Goal: Task Accomplishment & Management: Use online tool/utility

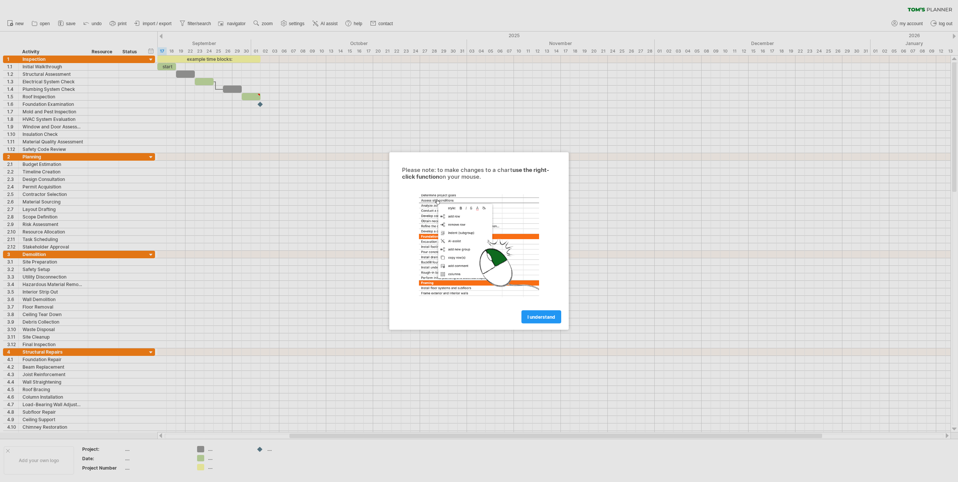
click at [266, 186] on div at bounding box center [479, 241] width 958 height 482
click at [540, 316] on span "I understand" at bounding box center [542, 317] width 28 height 6
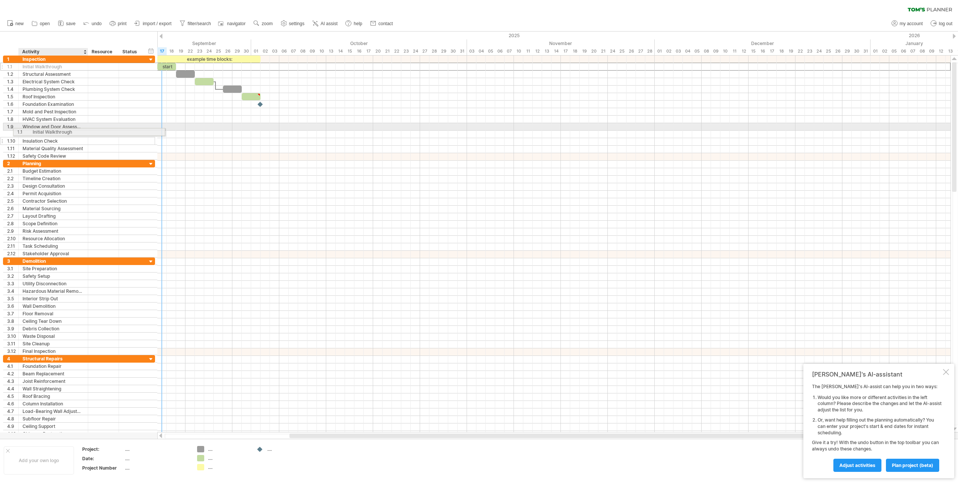
drag, startPoint x: 35, startPoint y: 66, endPoint x: 42, endPoint y: 131, distance: 65.4
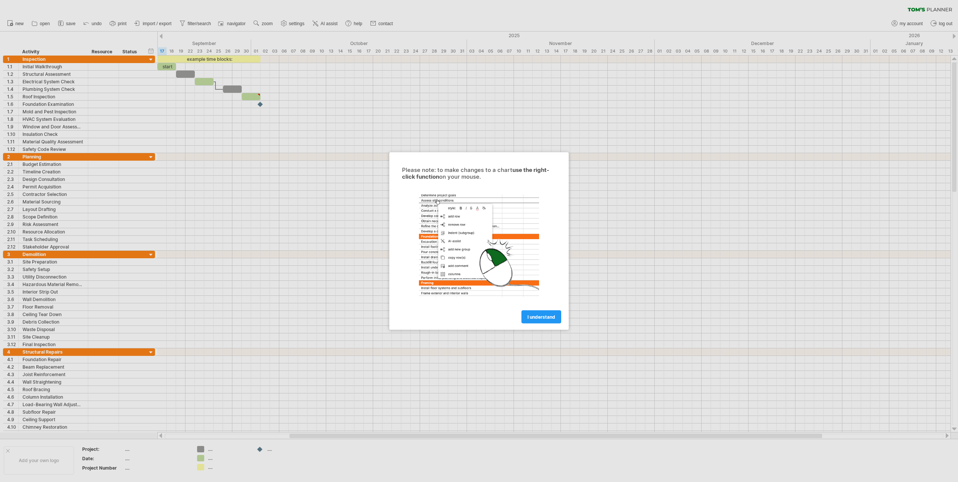
click at [542, 315] on span "I understand" at bounding box center [542, 317] width 28 height 6
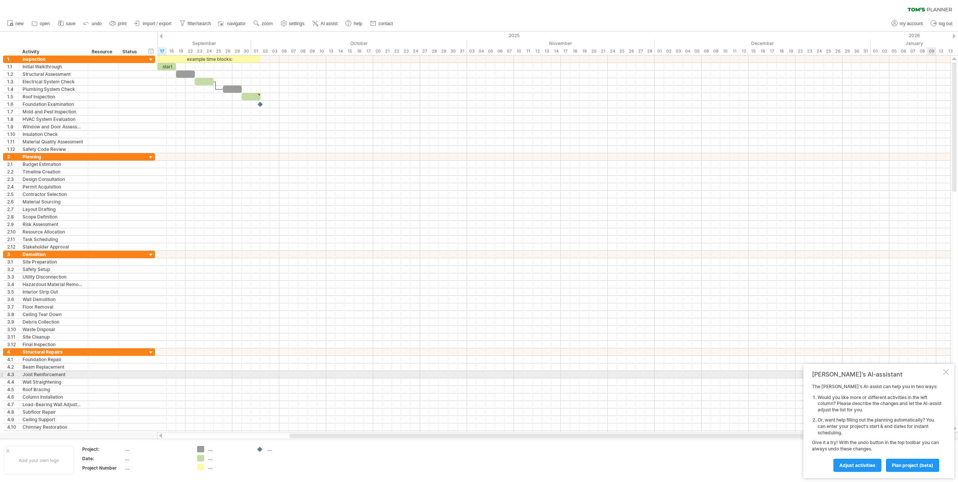
click at [947, 372] on div at bounding box center [946, 372] width 6 height 6
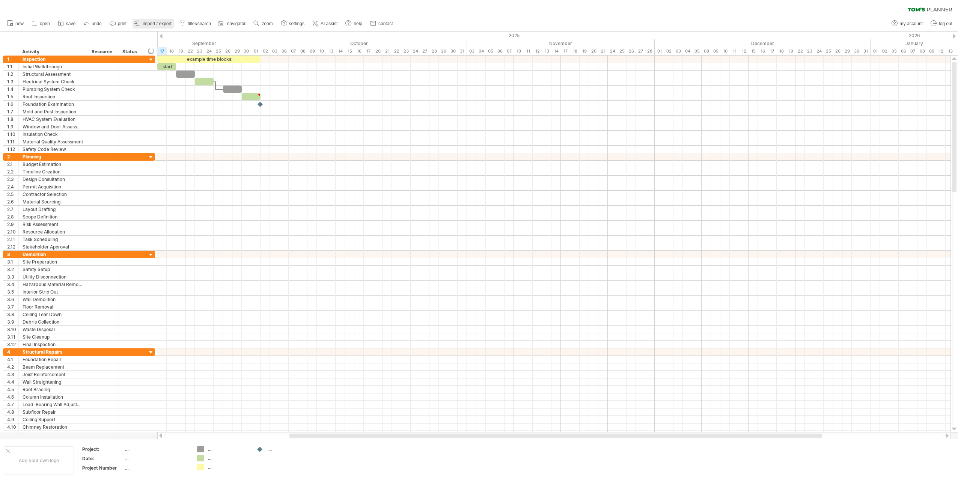
click at [157, 23] on span "import / export" at bounding box center [157, 23] width 29 height 5
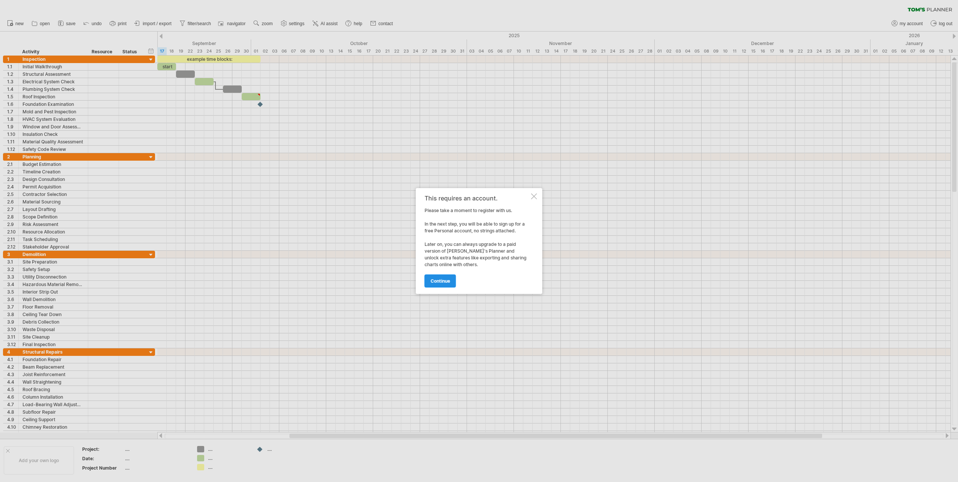
click at [441, 281] on span "continue" at bounding box center [441, 281] width 20 height 6
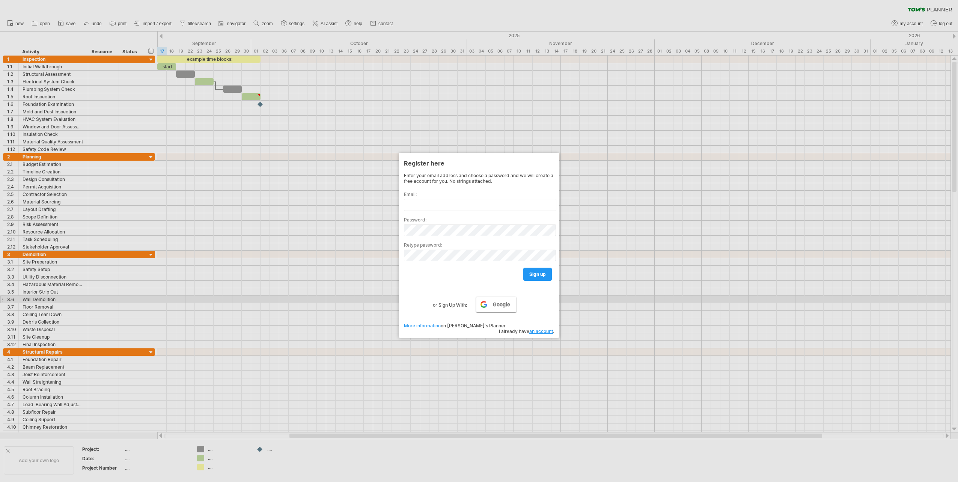
click at [494, 303] on span "Google" at bounding box center [501, 305] width 17 height 6
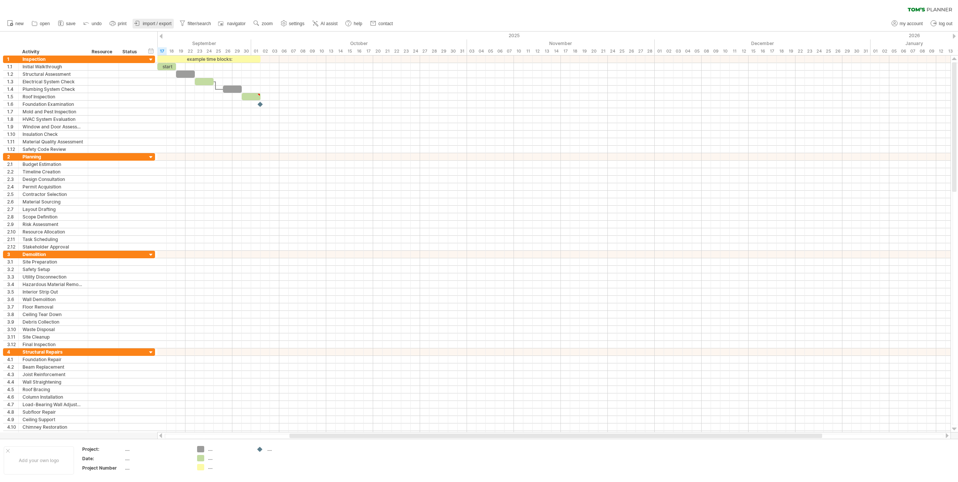
click at [158, 24] on span "import / export" at bounding box center [157, 23] width 29 height 5
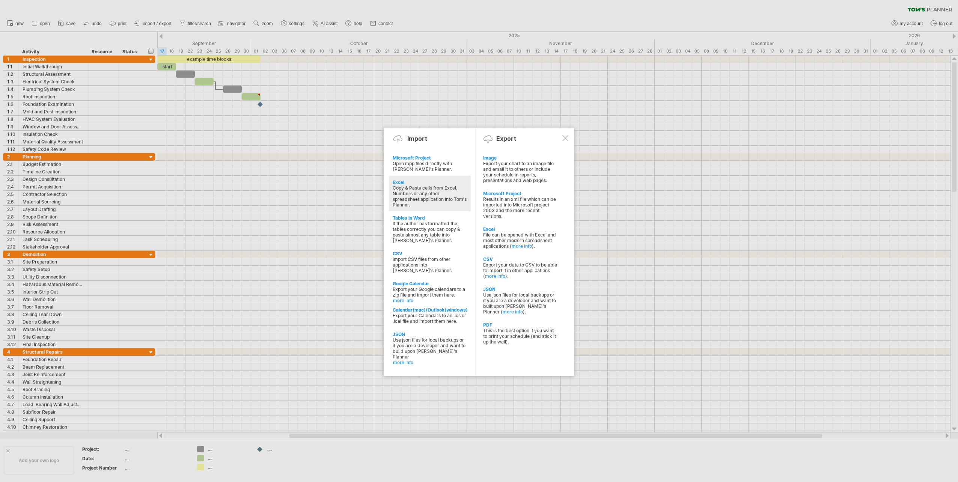
click at [406, 190] on div "Copy & Paste cells from Excel, Numbers or any other spreadsheet application int…" at bounding box center [430, 196] width 74 height 23
type textarea "**********"
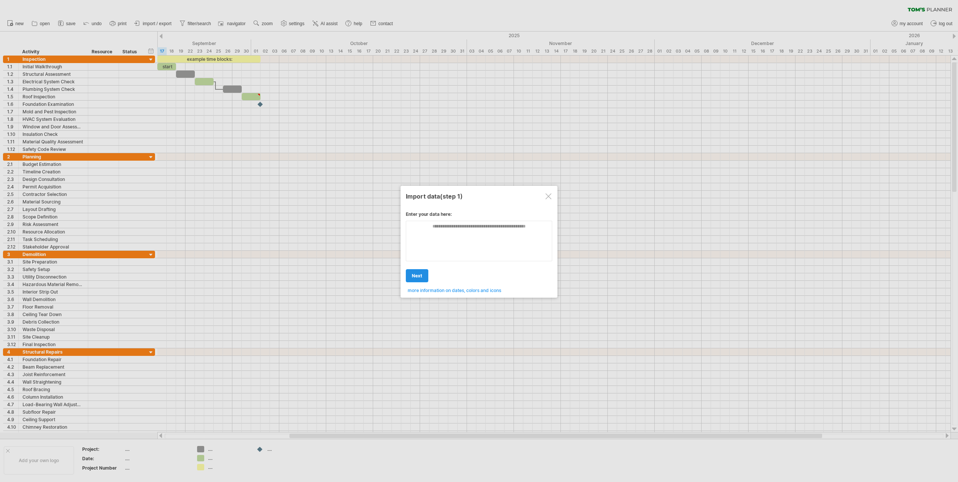
click at [420, 271] on link "next" at bounding box center [417, 275] width 23 height 13
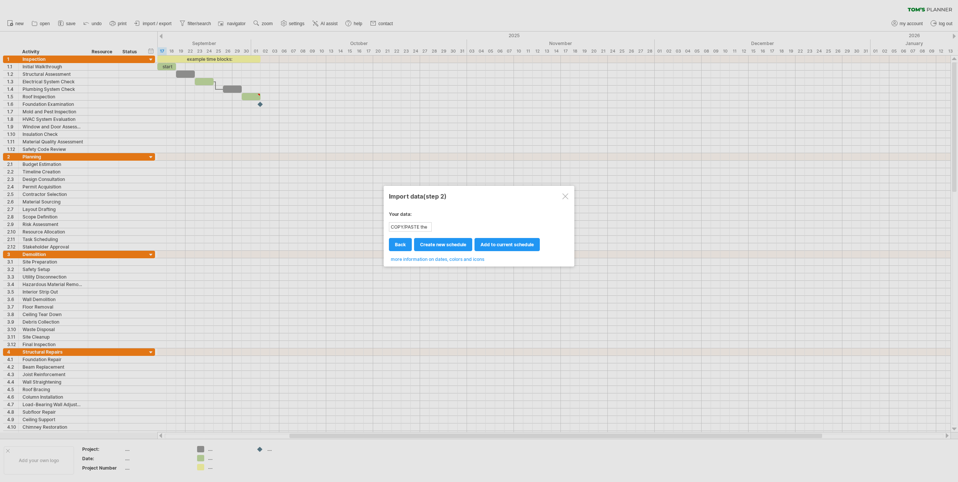
click at [567, 195] on div at bounding box center [565, 196] width 6 height 6
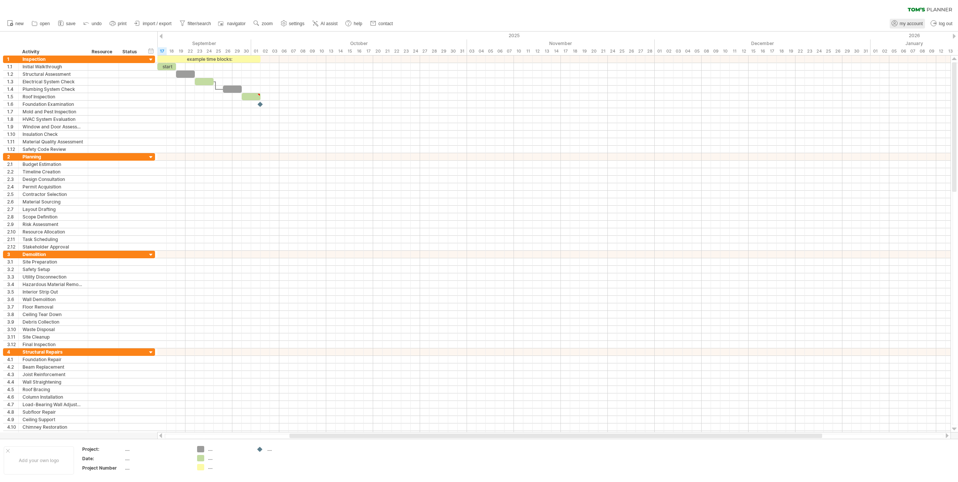
click at [918, 25] on span "my account" at bounding box center [911, 23] width 23 height 5
type input "**********"
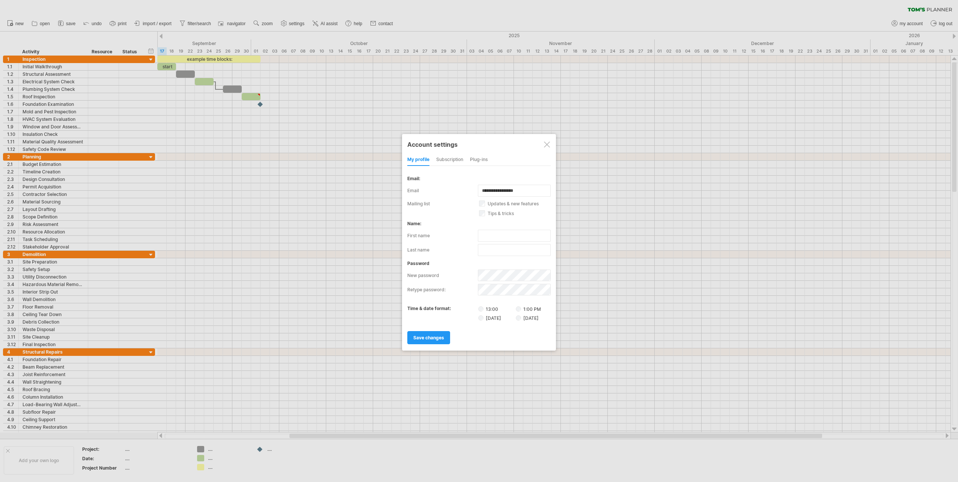
click at [451, 160] on div "subscription" at bounding box center [449, 160] width 27 height 12
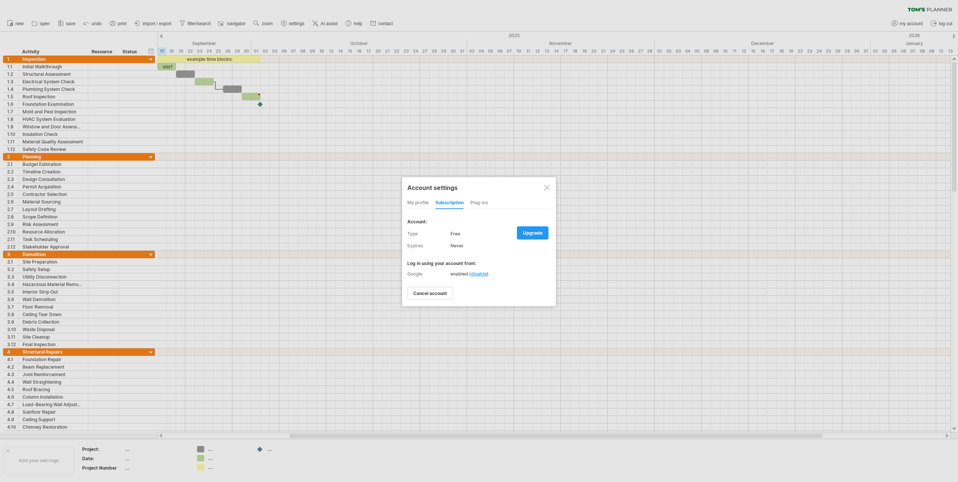
click at [548, 188] on div at bounding box center [547, 188] width 6 height 6
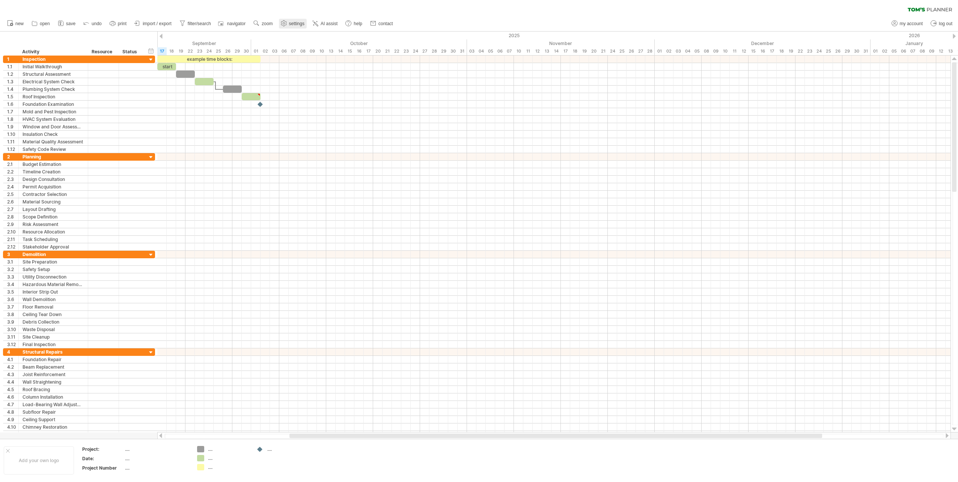
click at [296, 24] on span "settings" at bounding box center [296, 23] width 15 height 5
select select "*"
select select "**"
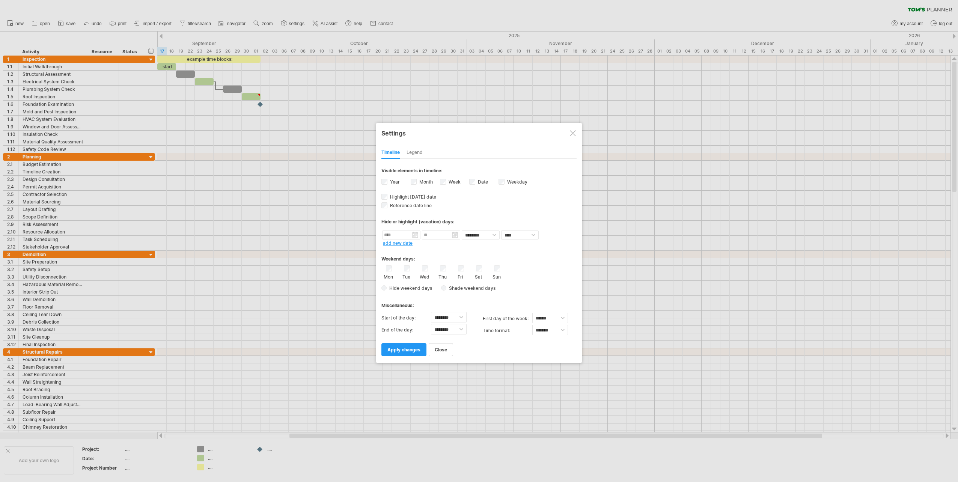
click at [573, 134] on div at bounding box center [573, 133] width 6 height 6
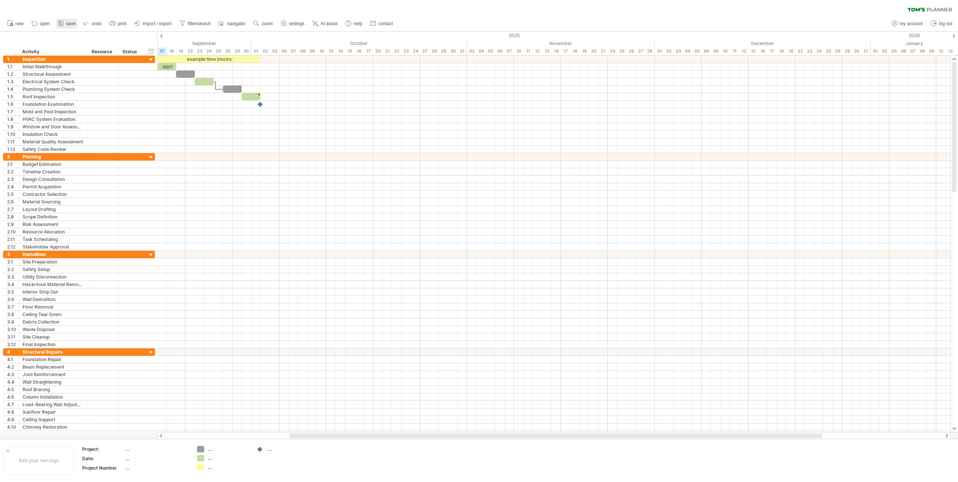
click at [67, 22] on span "save" at bounding box center [70, 23] width 9 height 5
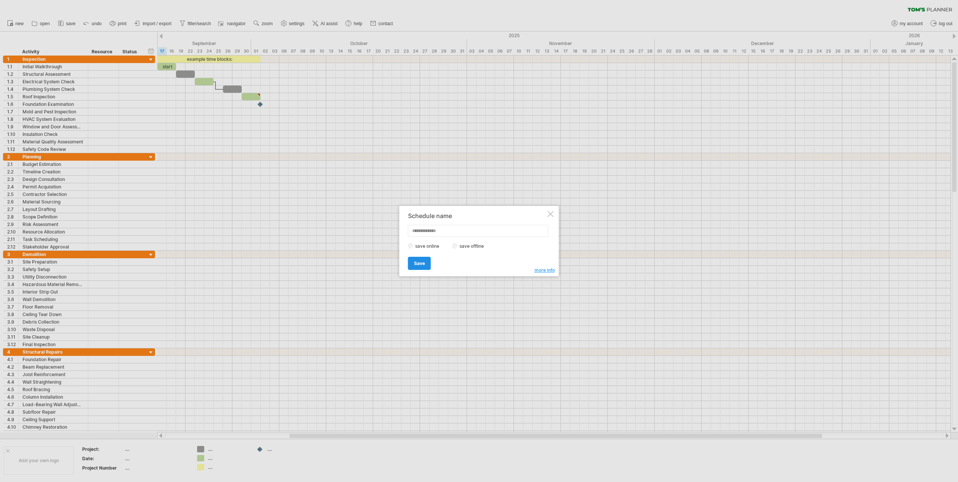
click at [418, 262] on span "Save" at bounding box center [419, 264] width 11 height 6
click at [540, 215] on div at bounding box center [538, 216] width 6 height 6
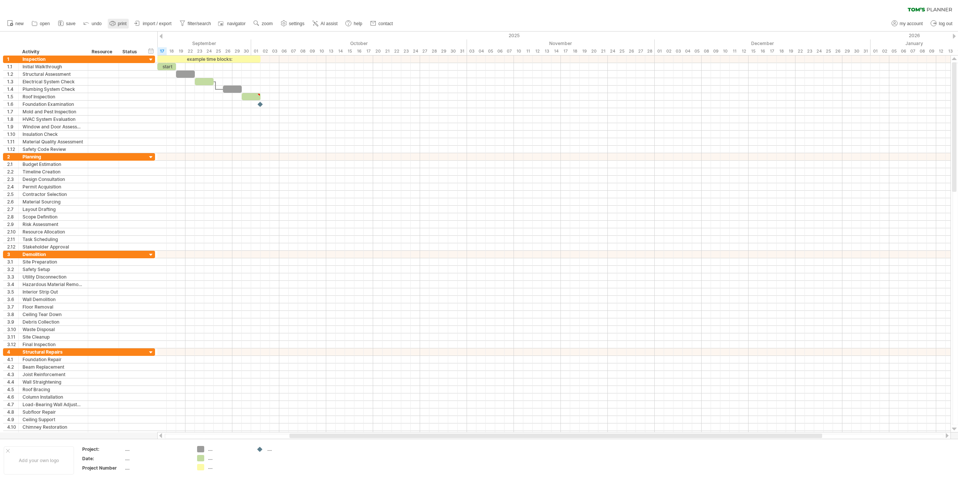
click at [122, 25] on span "print" at bounding box center [122, 23] width 9 height 5
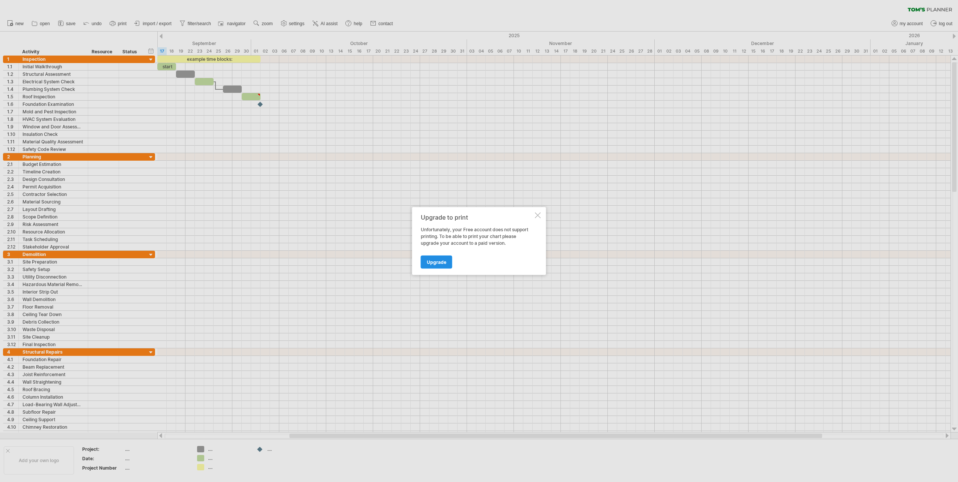
click at [439, 261] on span "Upgrade" at bounding box center [437, 262] width 20 height 6
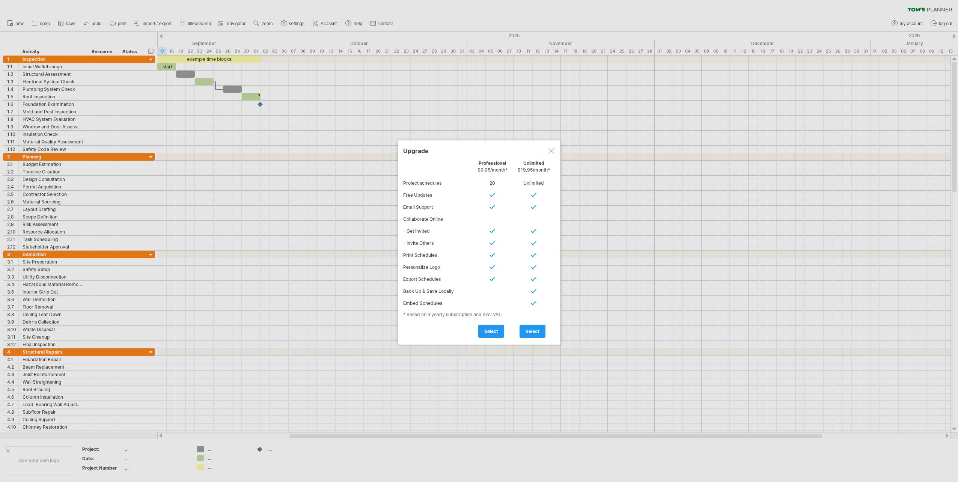
click at [553, 149] on div at bounding box center [552, 151] width 6 height 6
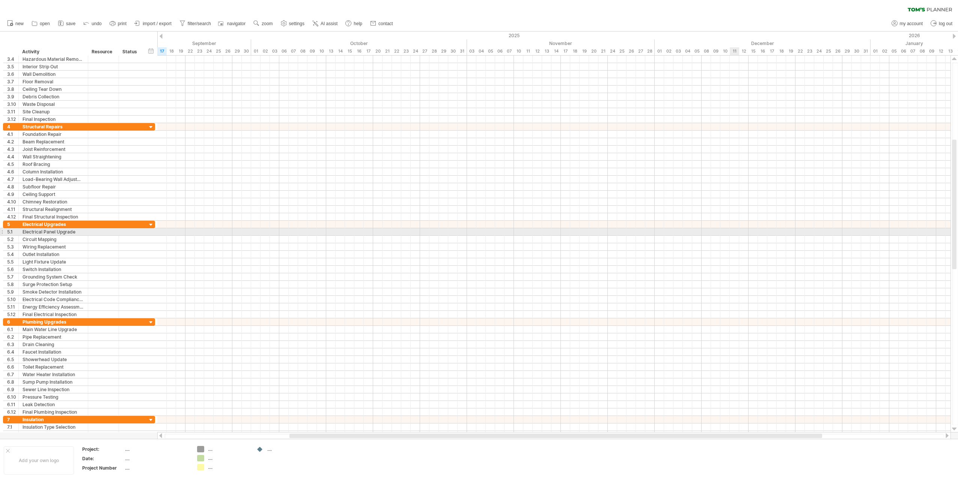
click at [737, 240] on div at bounding box center [553, 240] width 793 height 8
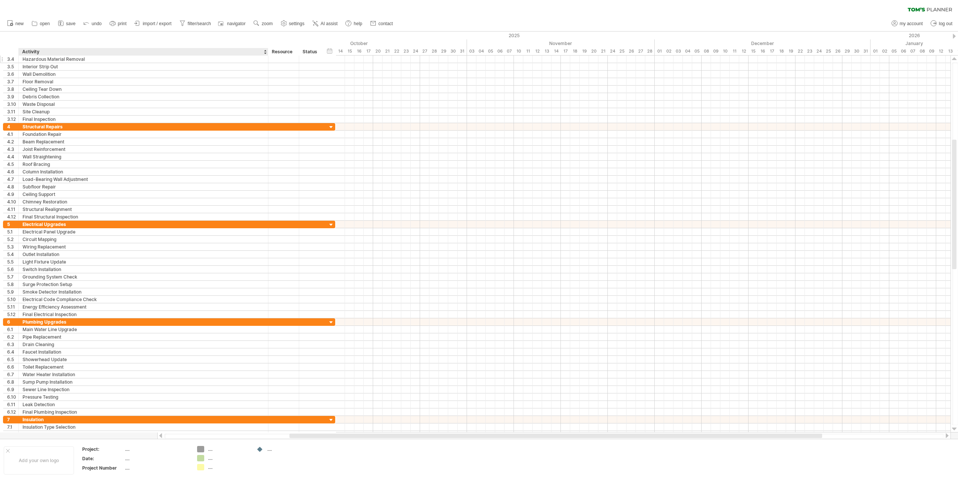
drag, startPoint x: 86, startPoint y: 52, endPoint x: 267, endPoint y: 59, distance: 180.4
click at [267, 59] on div "Trying to reach [DOMAIN_NAME] Connected again... 0% clear filter new 1" at bounding box center [479, 241] width 958 height 482
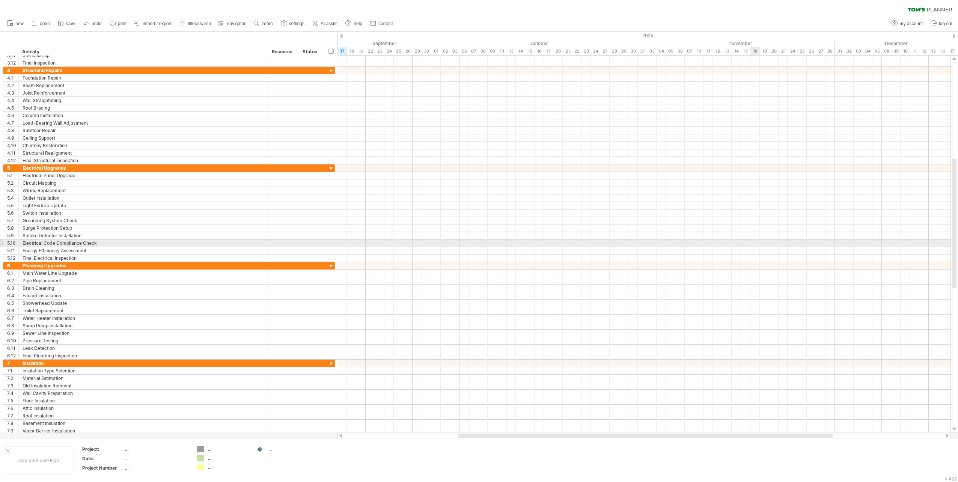
drag, startPoint x: 758, startPoint y: 241, endPoint x: 742, endPoint y: 243, distance: 15.9
click at [758, 241] on div at bounding box center [644, 244] width 613 height 8
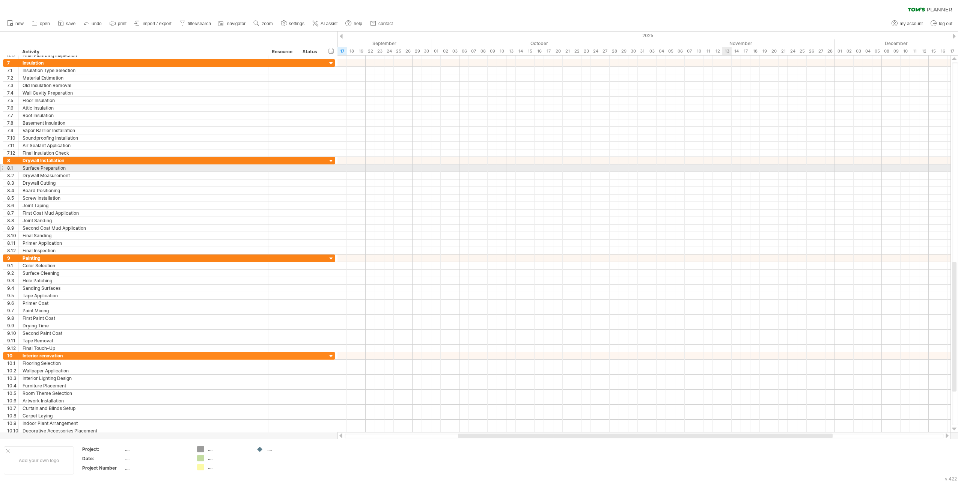
click at [735, 173] on div at bounding box center [644, 176] width 613 height 8
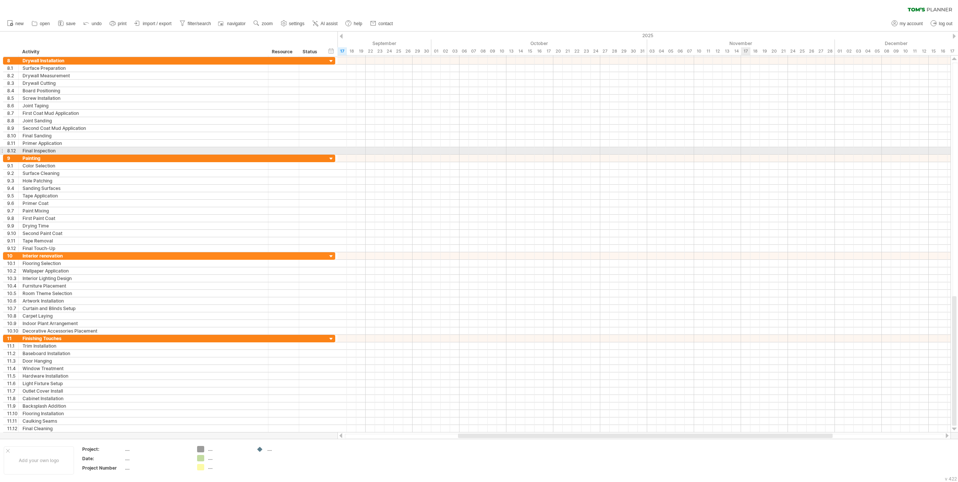
click at [746, 162] on div at bounding box center [644, 166] width 613 height 8
click at [19, 23] on span "new" at bounding box center [19, 23] width 8 height 5
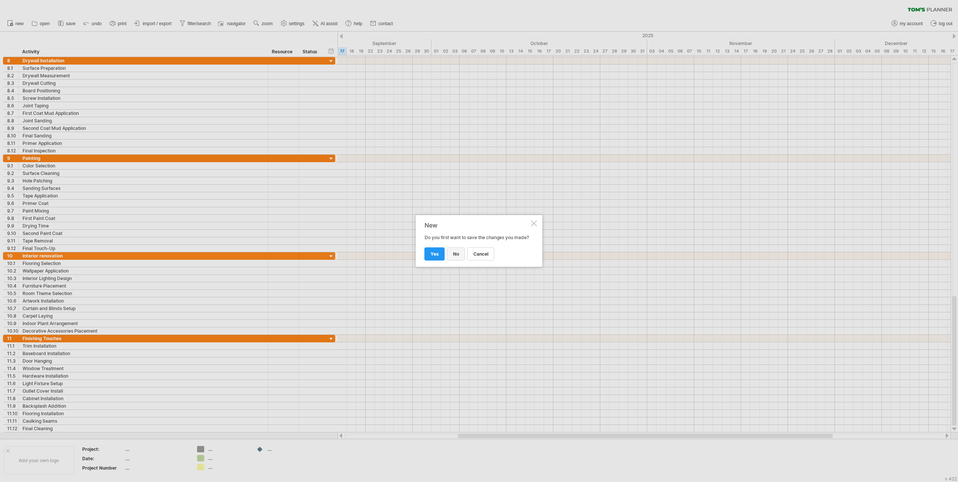
click at [455, 257] on span "no" at bounding box center [456, 254] width 6 height 6
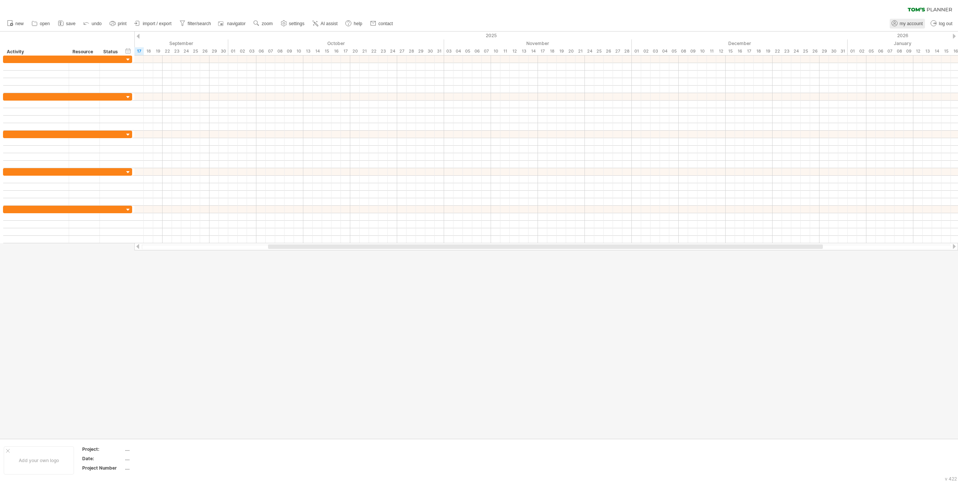
click at [912, 23] on span "my account" at bounding box center [911, 23] width 23 height 5
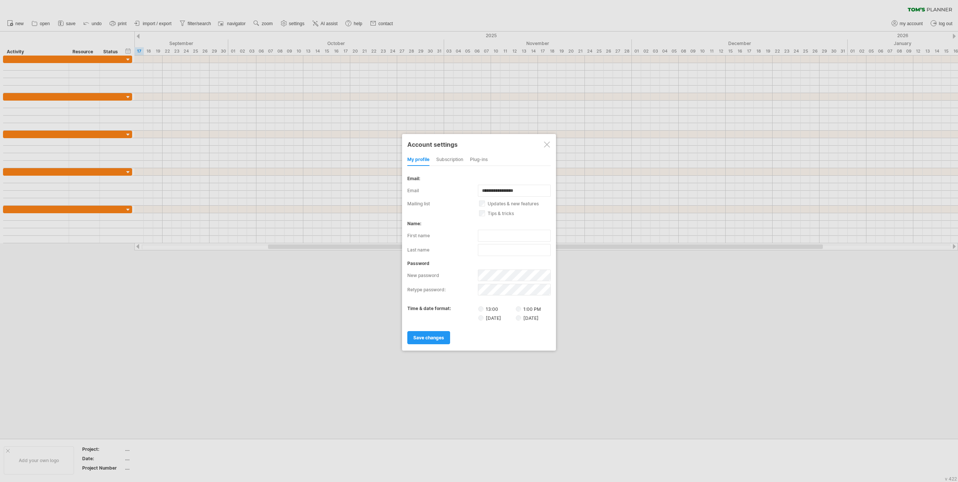
click at [547, 143] on div at bounding box center [547, 145] width 6 height 6
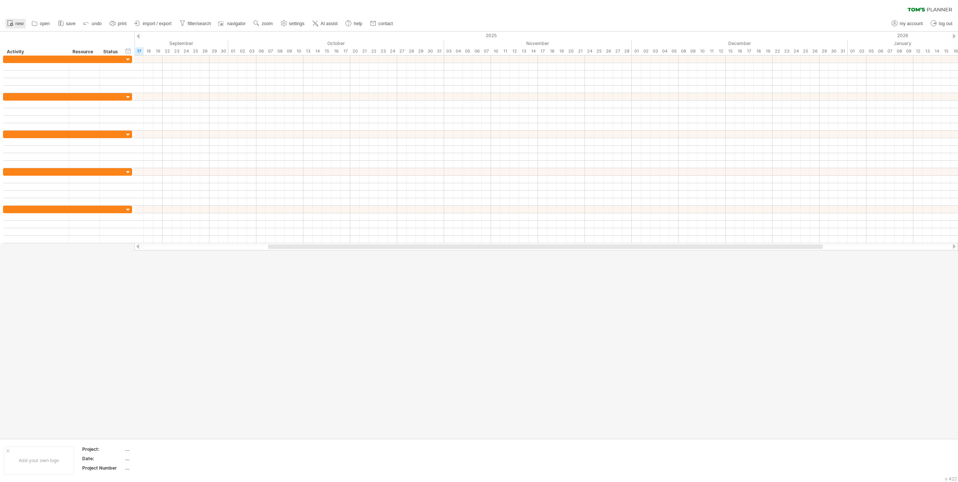
click at [8, 24] on icon at bounding box center [10, 23] width 8 height 8
click at [46, 22] on span "open" at bounding box center [45, 23] width 10 height 5
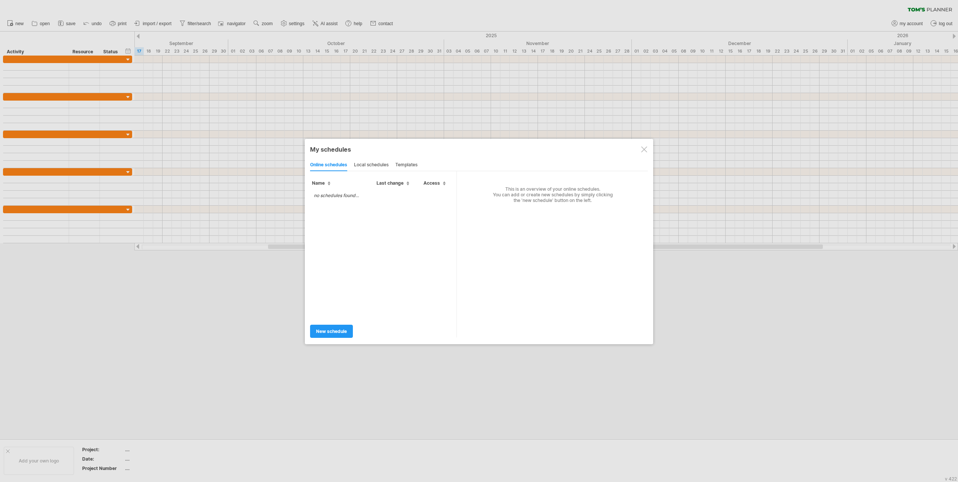
click at [379, 166] on div "local schedules" at bounding box center [371, 165] width 35 height 12
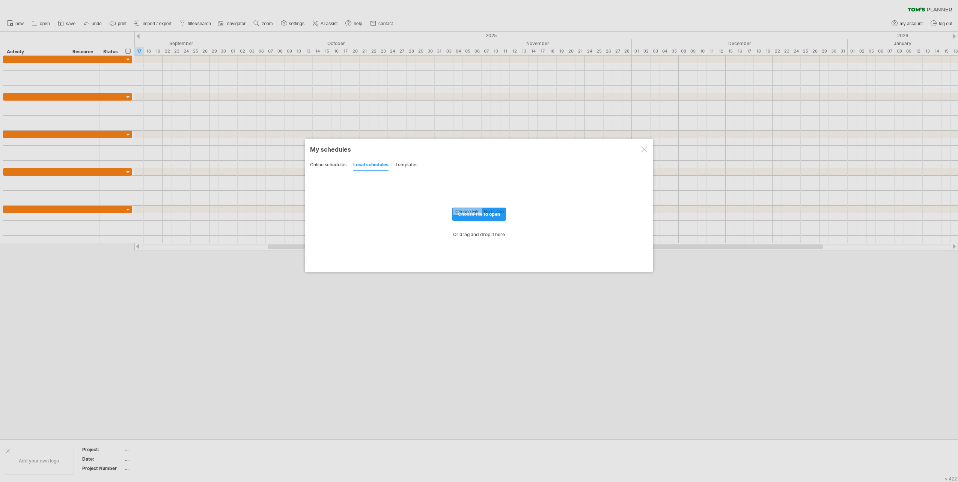
click at [414, 163] on div "templates" at bounding box center [406, 165] width 22 height 12
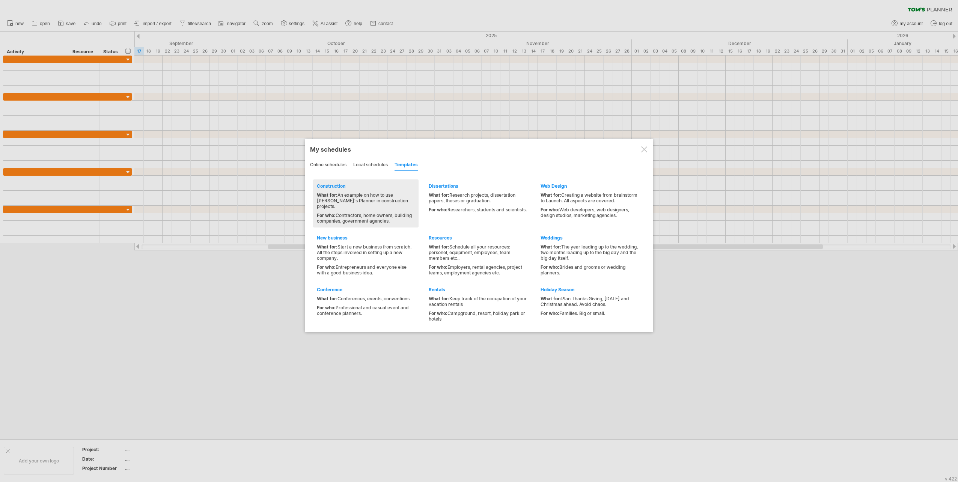
click at [359, 197] on div "What for: An example on how to use [PERSON_NAME]'s Planner in construction proj…" at bounding box center [366, 200] width 98 height 17
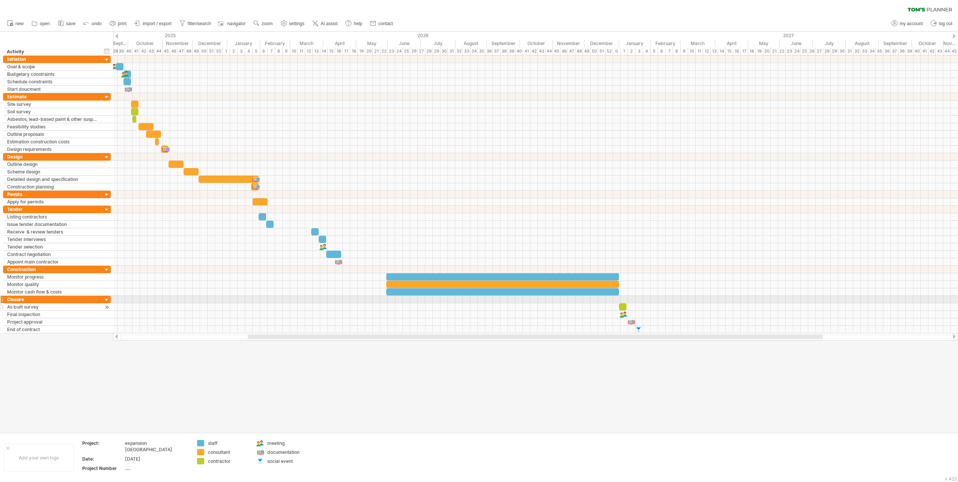
click at [107, 303] on div at bounding box center [106, 307] width 7 height 8
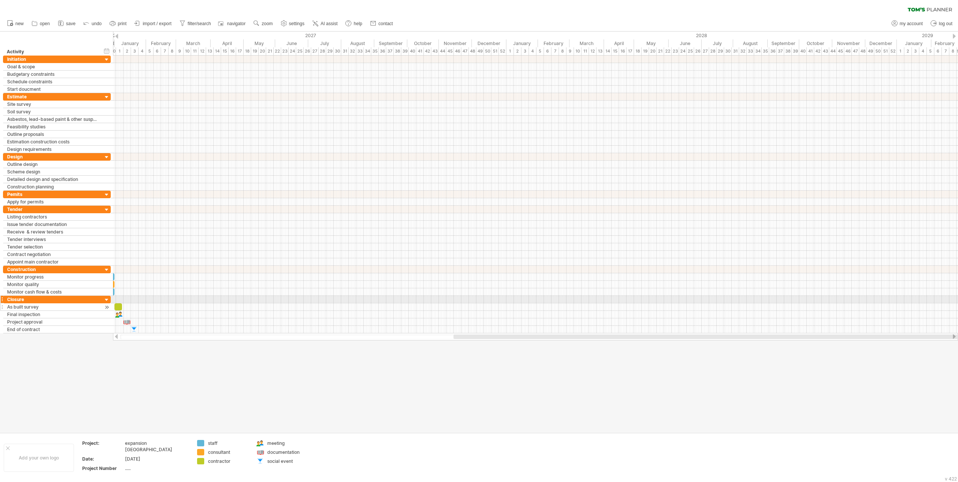
click at [107, 303] on div at bounding box center [106, 307] width 7 height 8
click at [98, 303] on div "As built survey" at bounding box center [53, 306] width 92 height 7
click at [110, 303] on div at bounding box center [111, 307] width 3 height 8
click at [107, 303] on div at bounding box center [106, 307] width 7 height 8
click at [96, 359] on div at bounding box center [479, 232] width 958 height 401
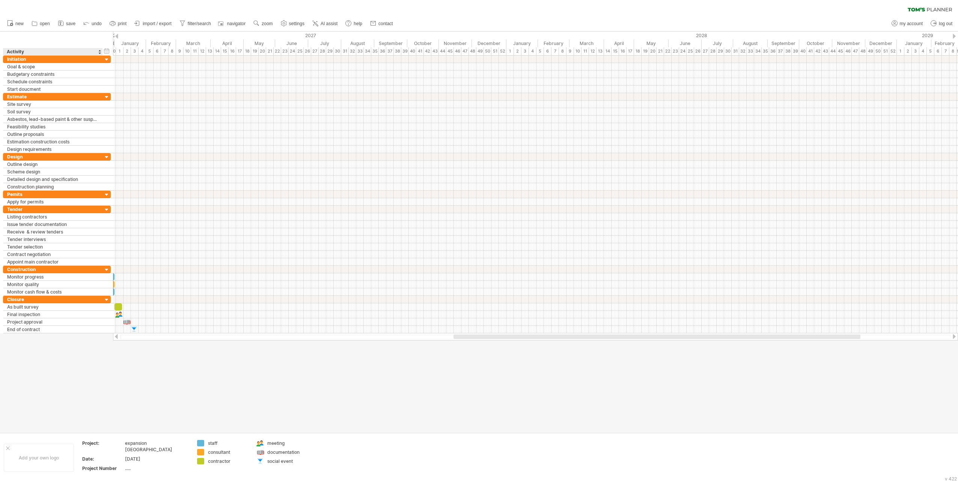
click at [32, 380] on div at bounding box center [479, 232] width 958 height 401
